Goal: Information Seeking & Learning: Learn about a topic

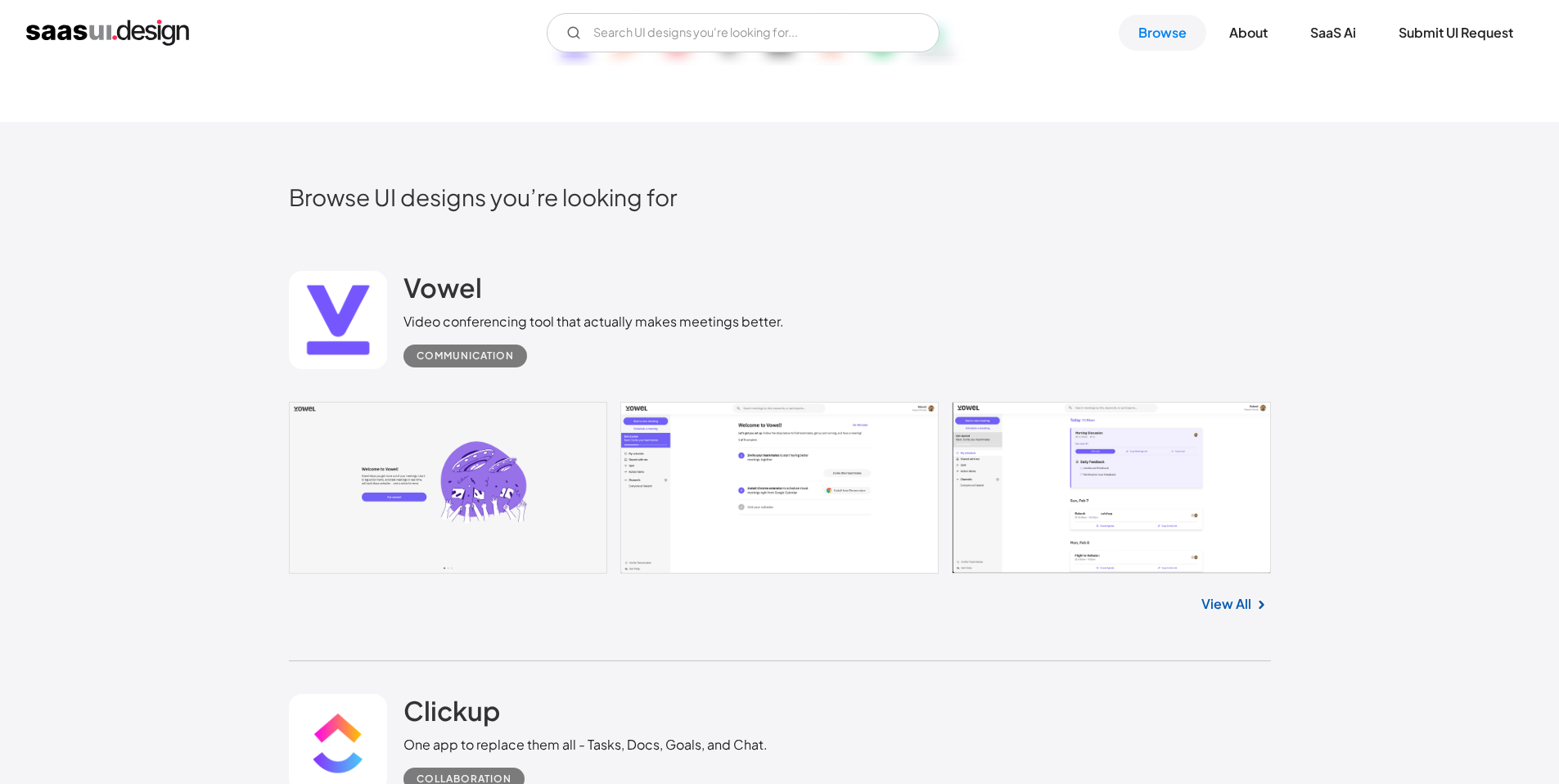
scroll to position [165, 0]
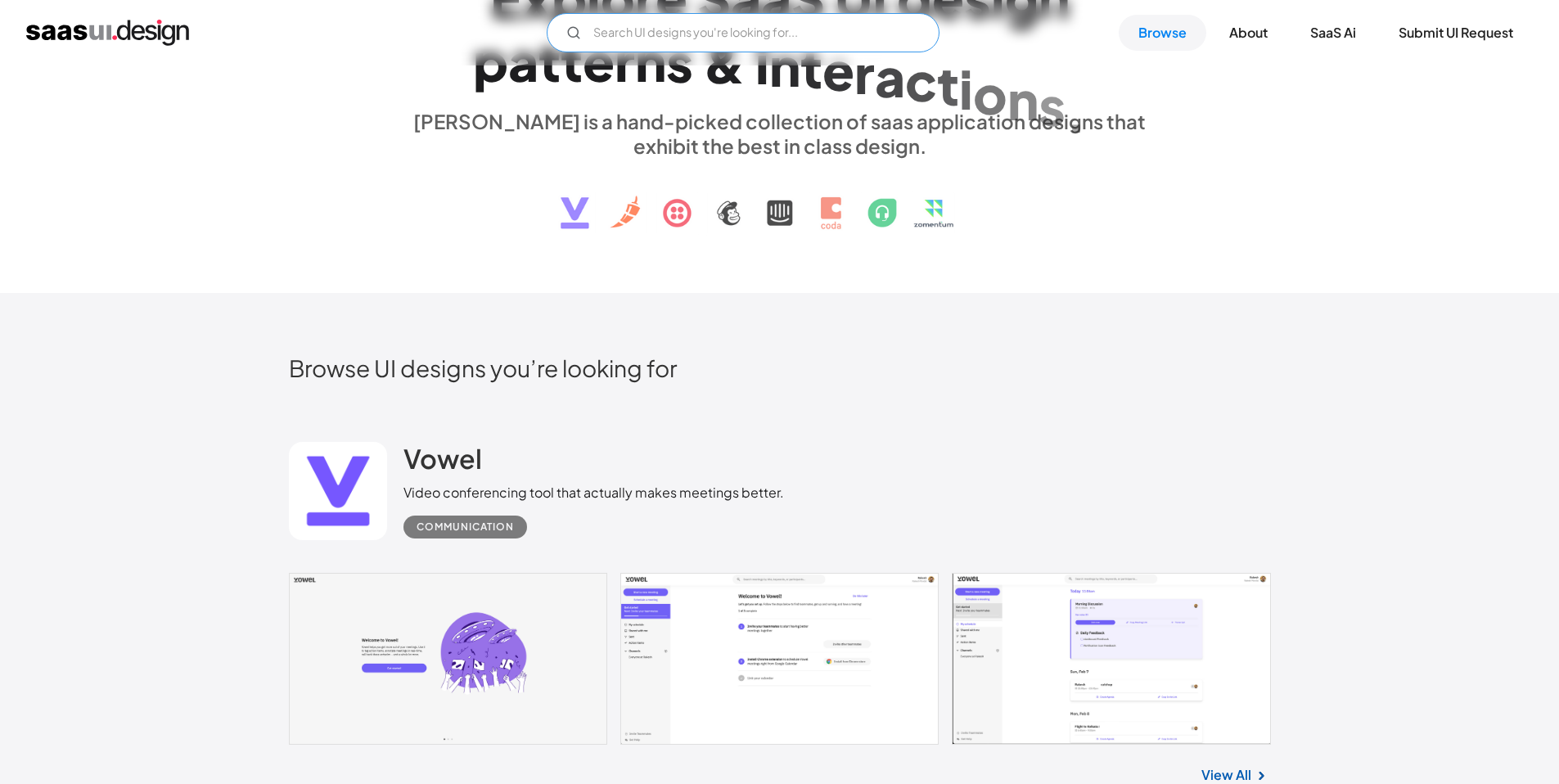
click at [719, 38] on input "Email Form" at bounding box center [742, 32] width 392 height 39
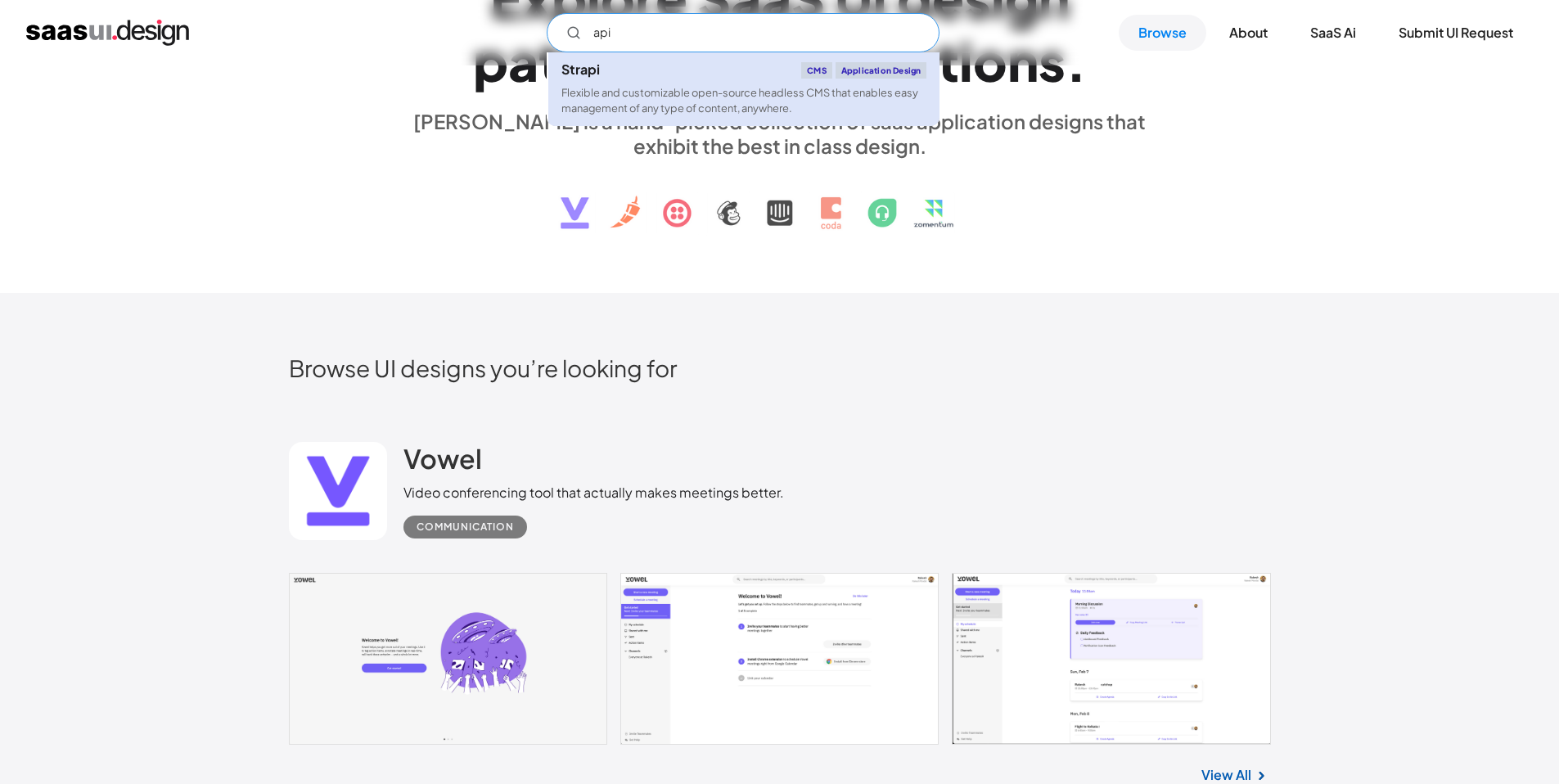
click at [727, 89] on div "Flexible and customizable open-source headless CMS that enables easy management…" at bounding box center [744, 101] width 365 height 31
type input "api"
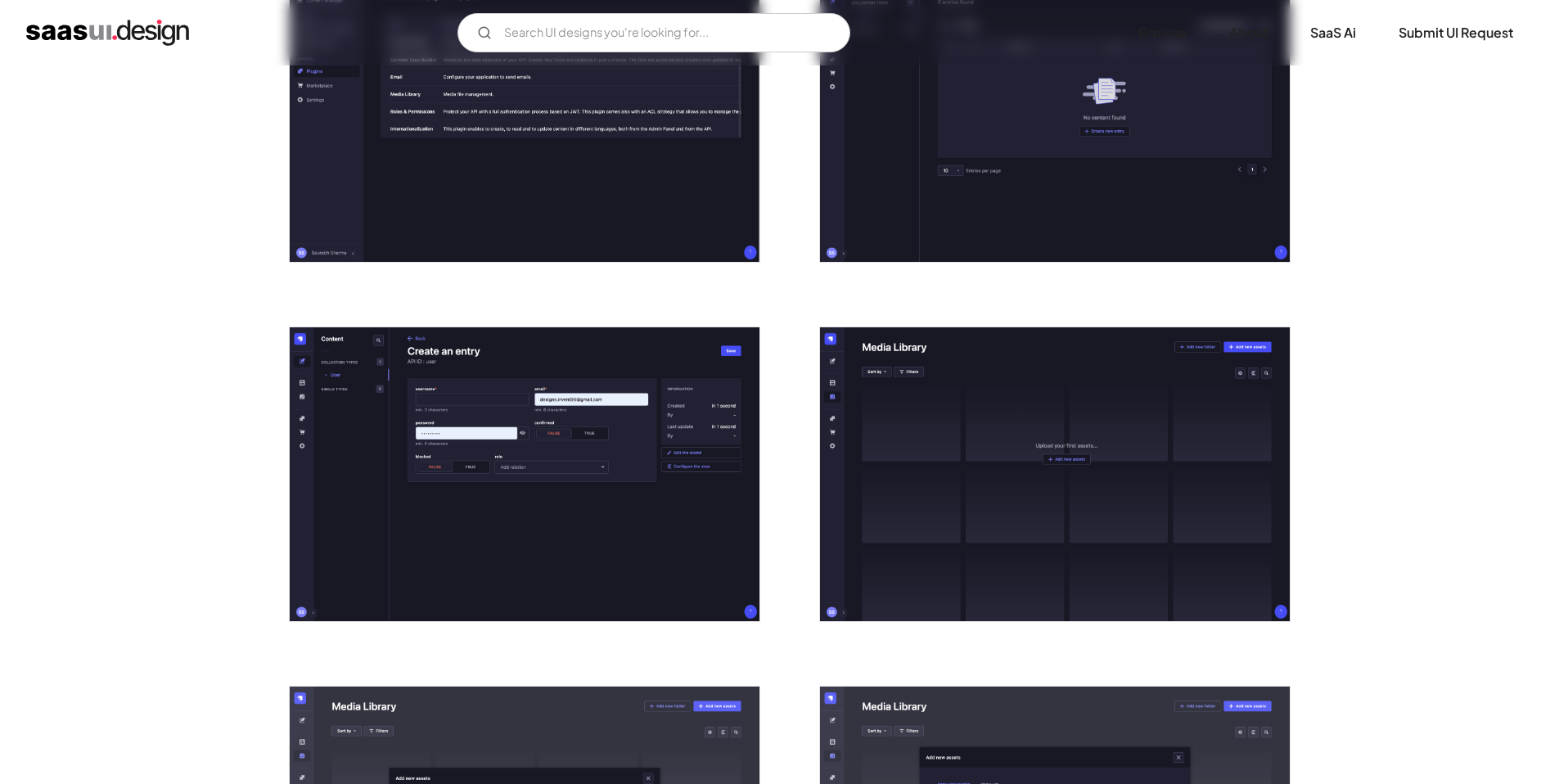
scroll to position [2287, 0]
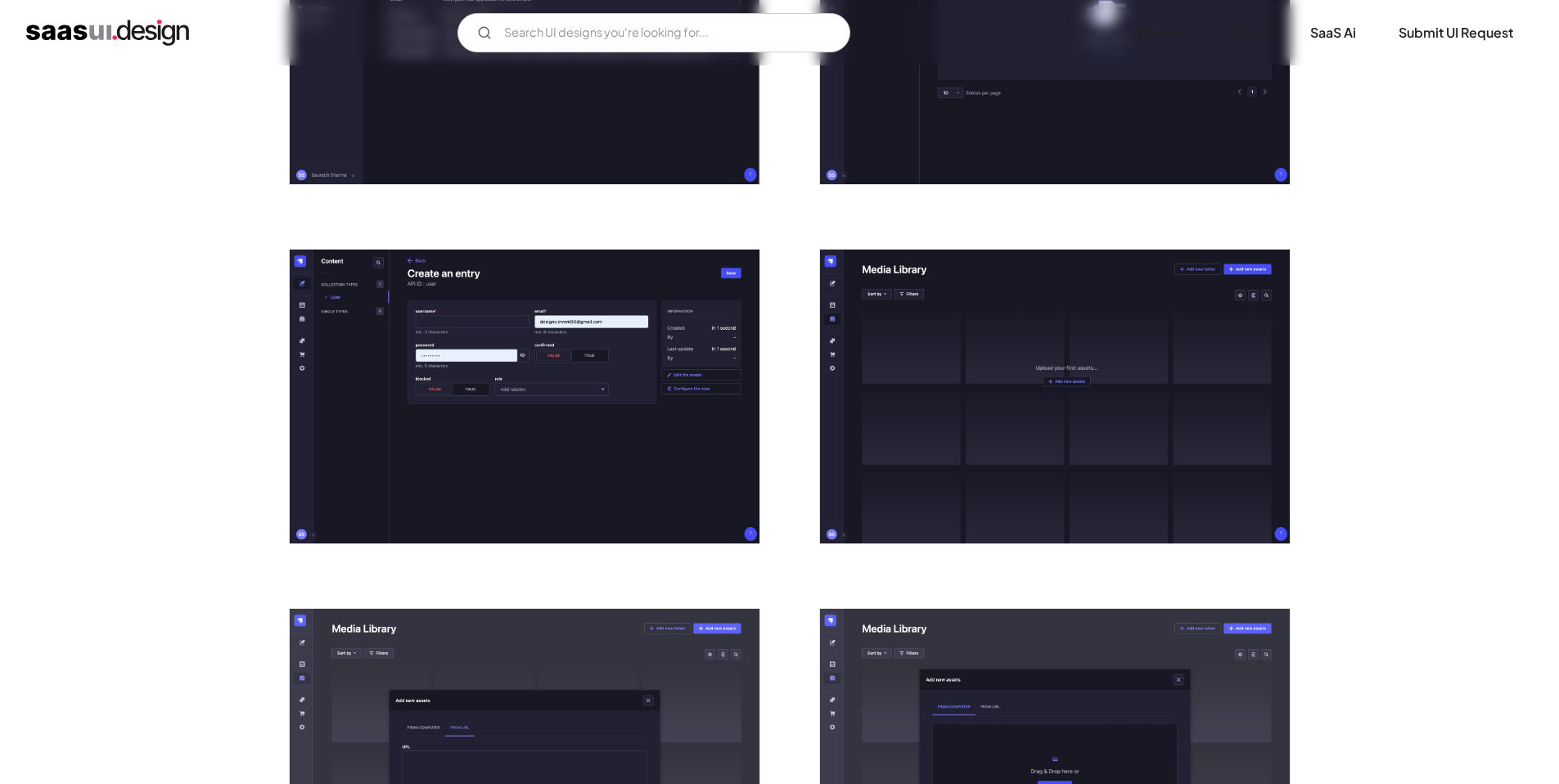
click at [490, 406] on img "open lightbox" at bounding box center [524, 396] width 469 height 294
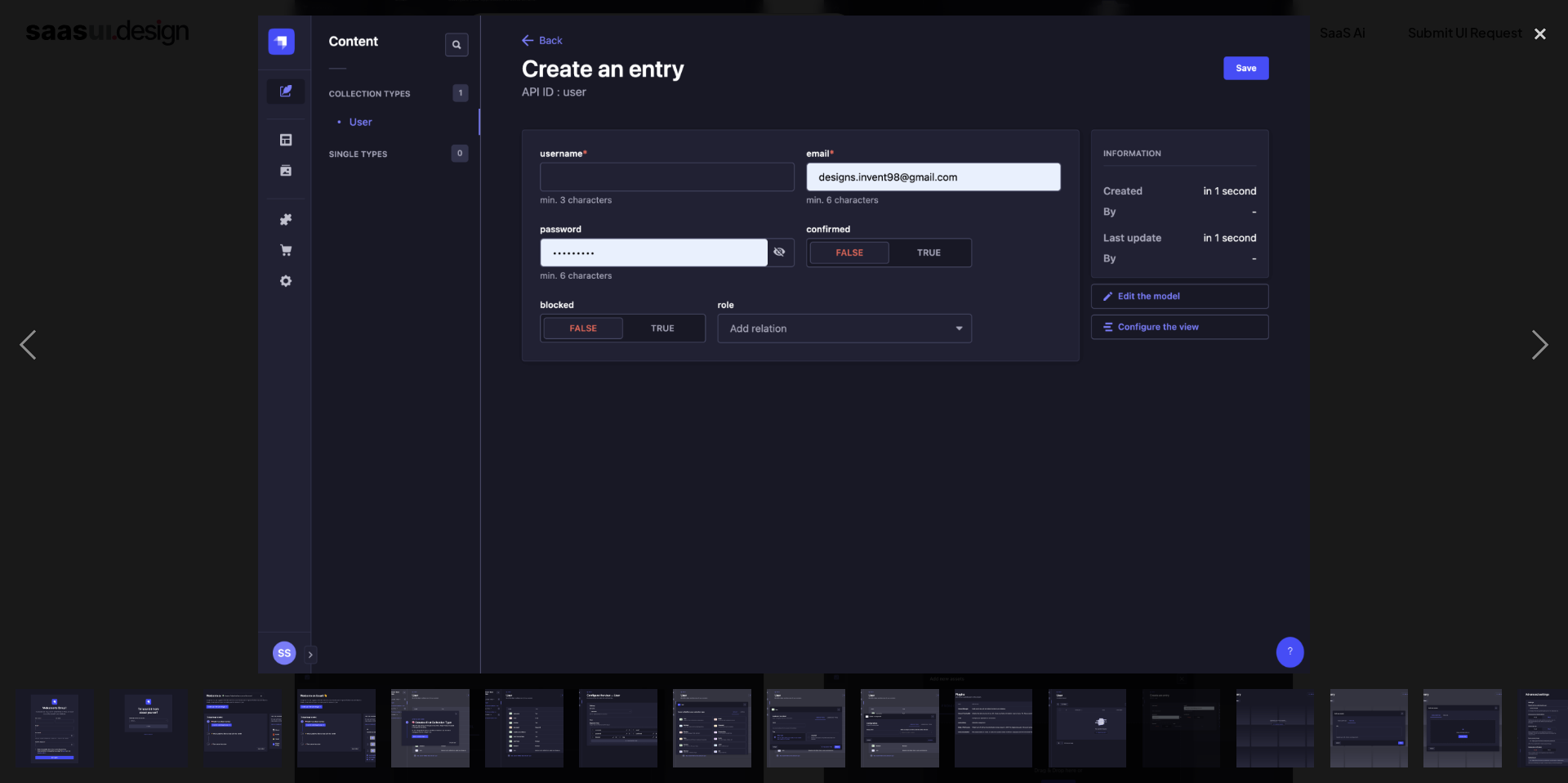
click at [97, 101] on div at bounding box center [784, 344] width 1568 height 658
